Goal: Information Seeking & Learning: Check status

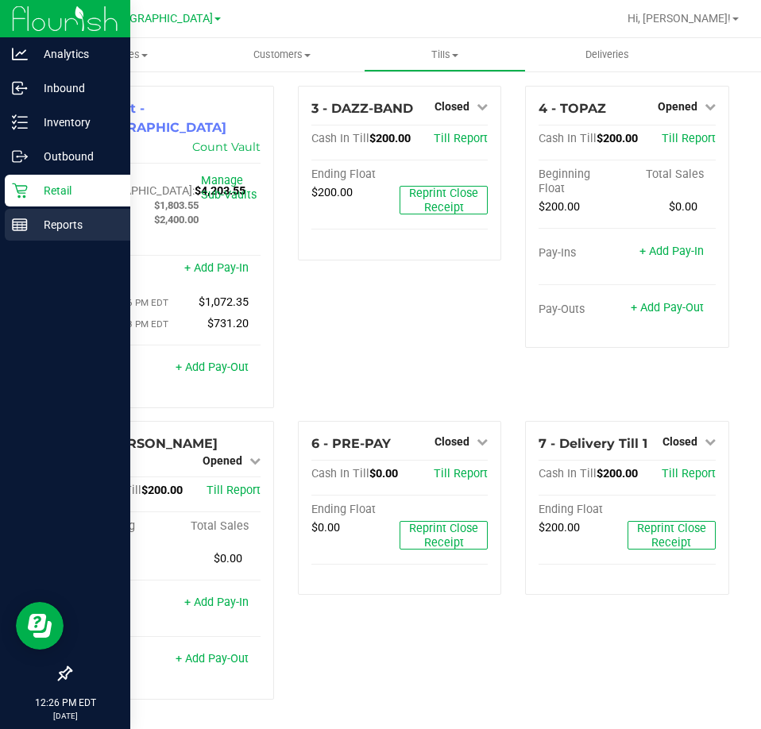
click at [21, 222] on line at bounding box center [20, 222] width 14 height 0
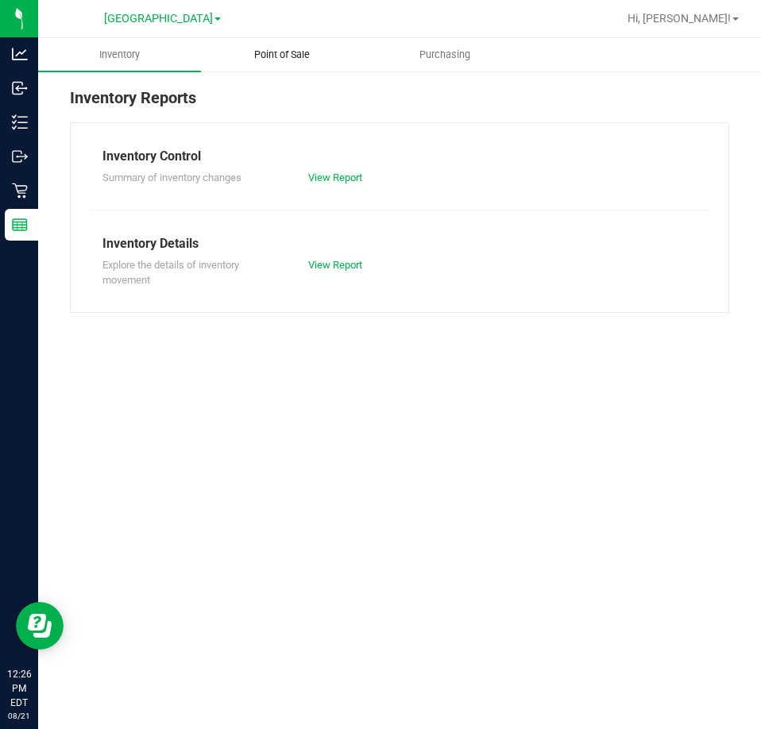
click at [285, 60] on span "Point of Sale" at bounding box center [282, 55] width 98 height 14
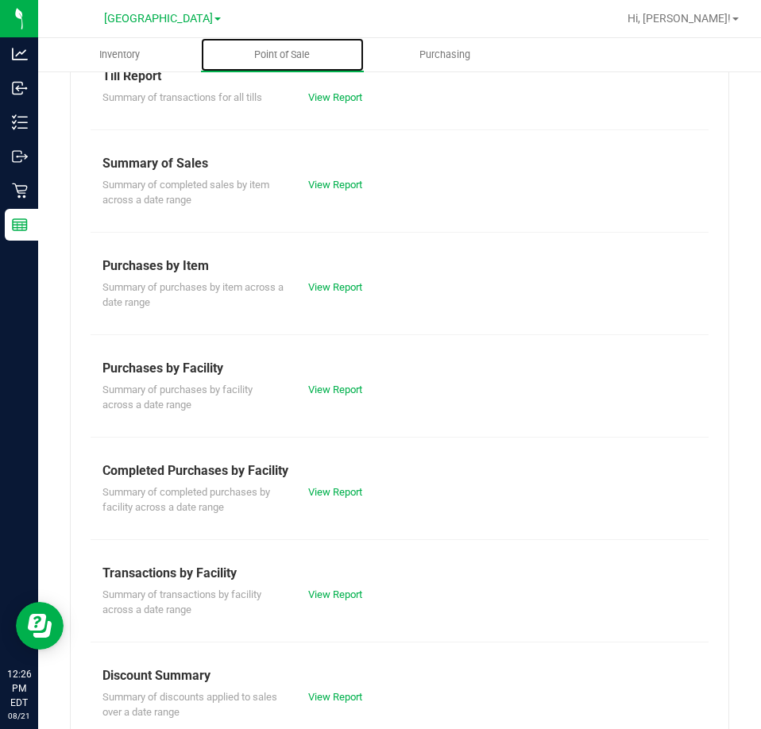
scroll to position [214, 0]
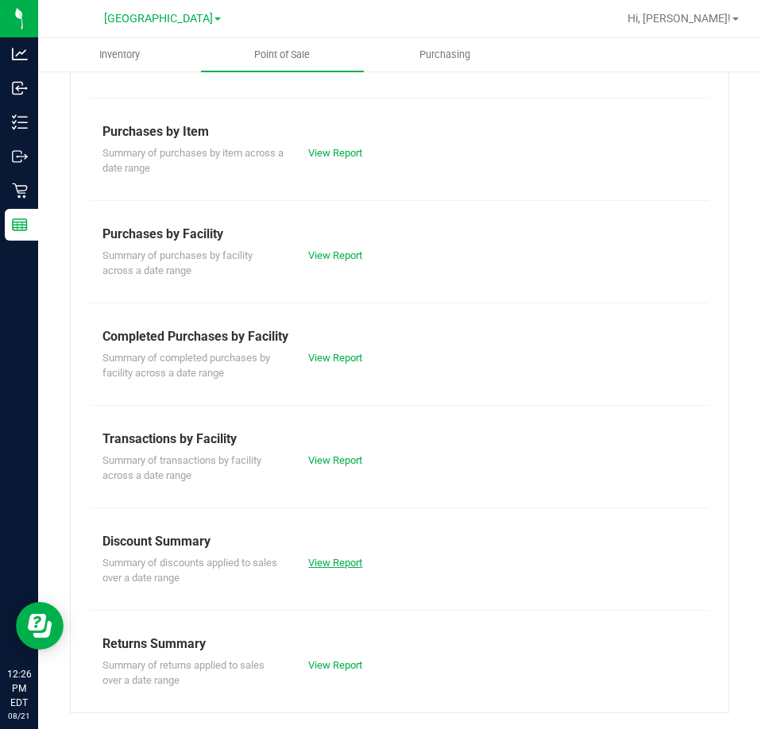
click at [341, 564] on link "View Report" at bounding box center [335, 563] width 54 height 12
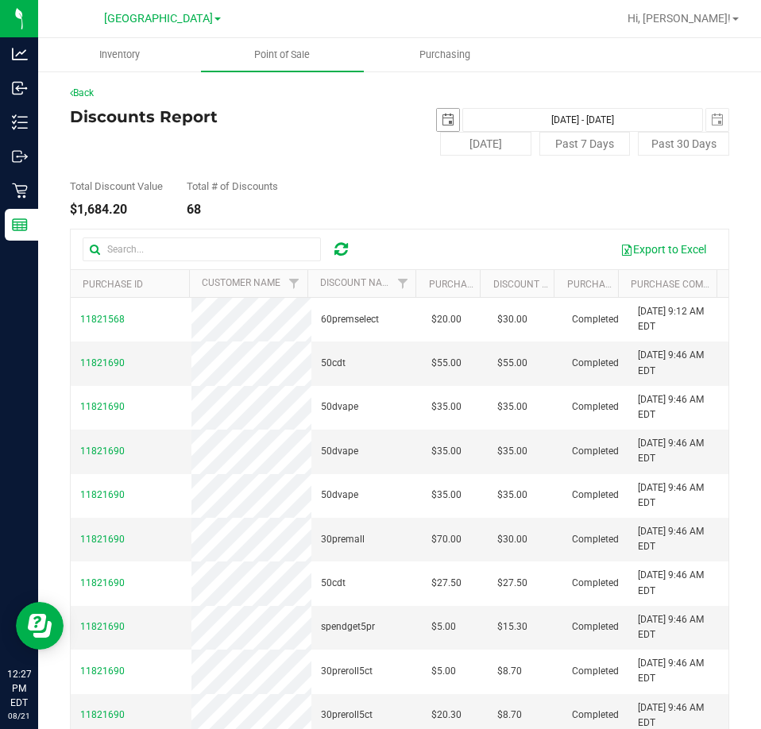
click at [442, 118] on span "select" at bounding box center [448, 120] width 13 height 13
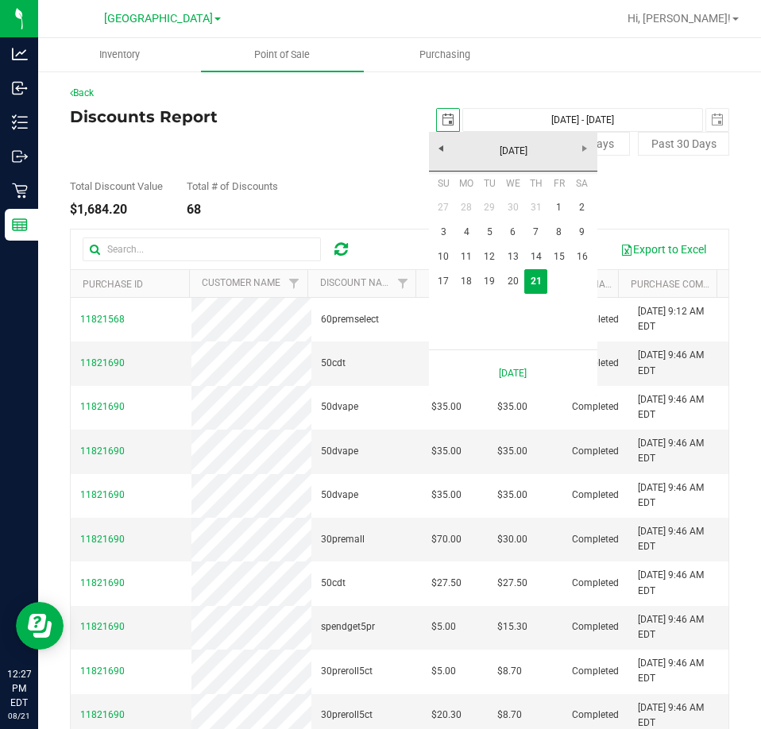
scroll to position [0, 40]
click at [550, 199] on link "1" at bounding box center [558, 207] width 23 height 25
type input "[DATE]"
type input "[DATE] - [DATE]"
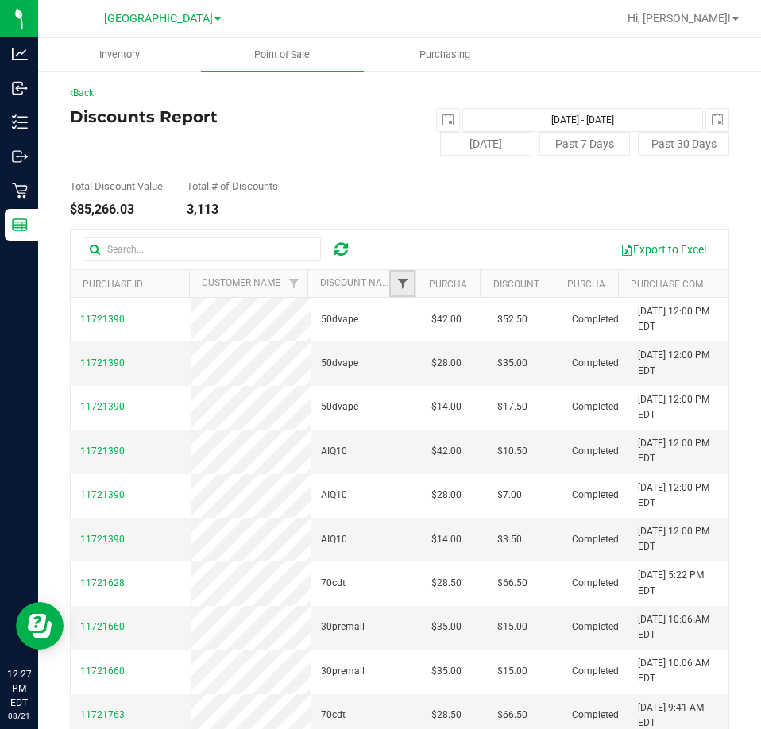
click at [402, 288] on span "Filter" at bounding box center [402, 283] width 13 height 13
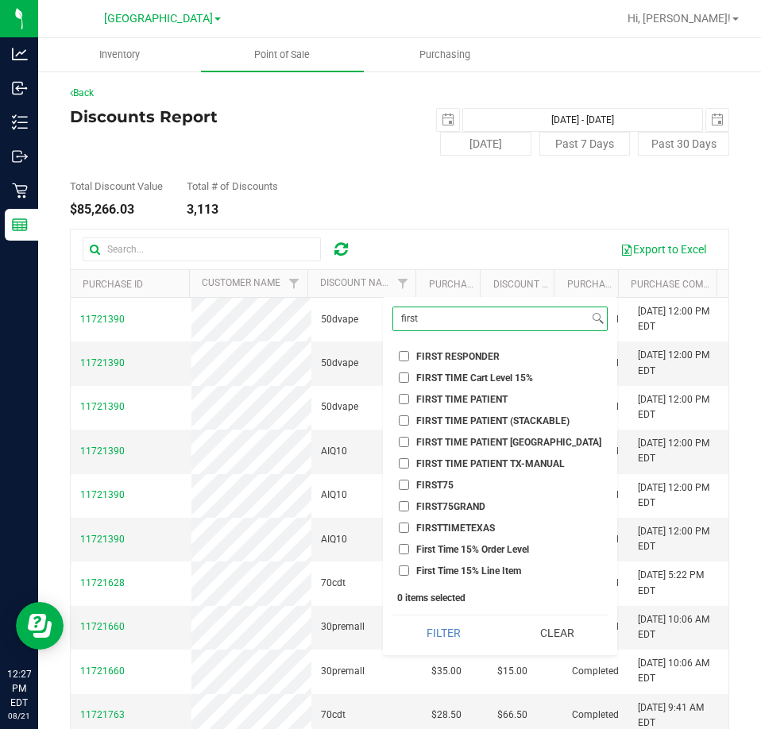
type input "first"
click at [404, 395] on input "FIRST TIME PATIENT" at bounding box center [404, 399] width 10 height 10
checkbox input "true"
click at [425, 631] on button "Filter" at bounding box center [443, 633] width 102 height 35
